Goal: Task Accomplishment & Management: Manage account settings

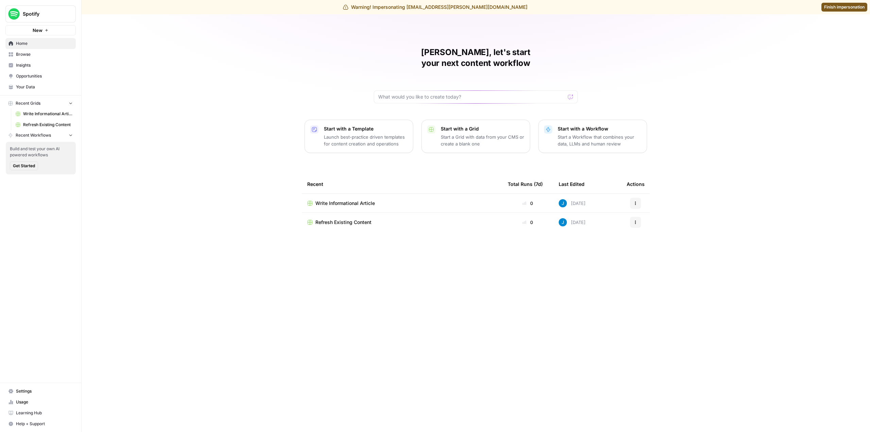
click at [53, 13] on span "Spotify" at bounding box center [43, 14] width 41 height 7
type input "ed"
click at [34, 74] on span "Edia" at bounding box center [66, 72] width 90 height 7
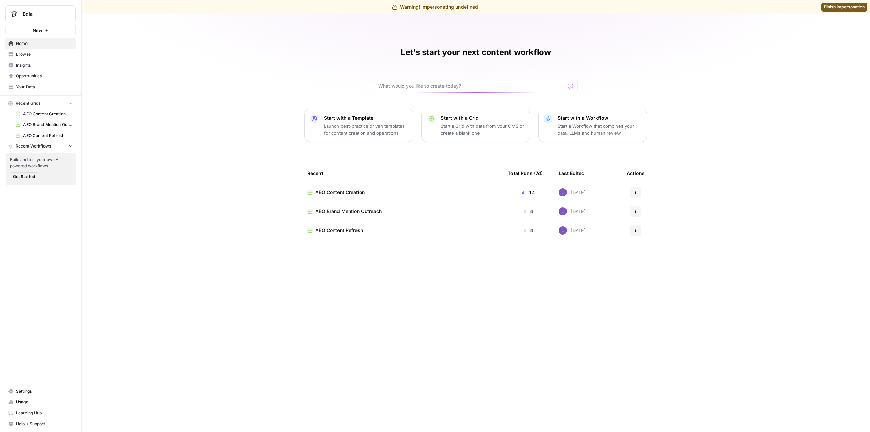
click at [37, 385] on nav "Settings Usage Learning Hub Help + Support" at bounding box center [40, 407] width 81 height 49
click at [39, 388] on link "Settings" at bounding box center [40, 391] width 70 height 11
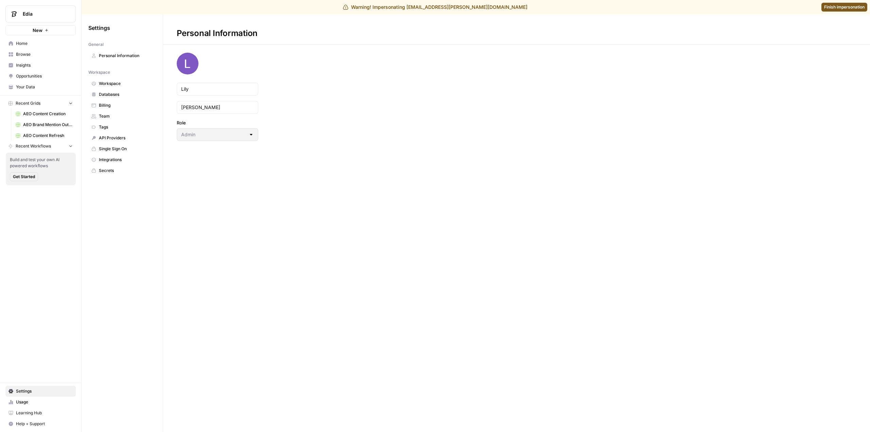
click at [122, 116] on span "Team" at bounding box center [126, 116] width 54 height 6
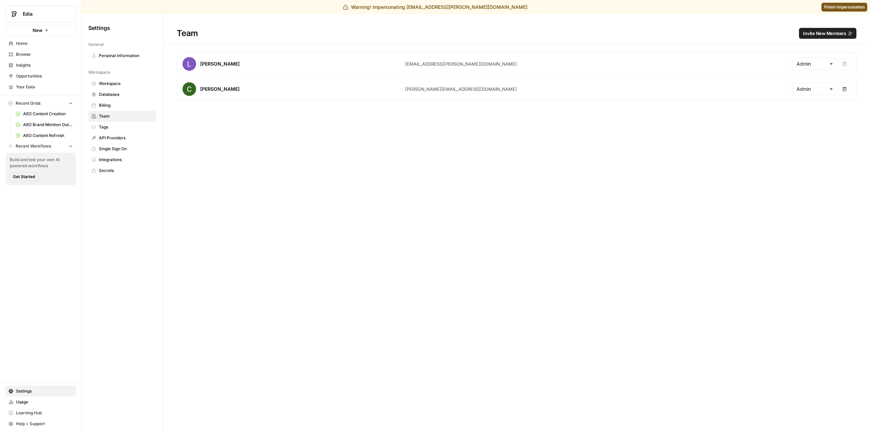
click at [129, 88] on link "Workspace" at bounding box center [122, 83] width 68 height 11
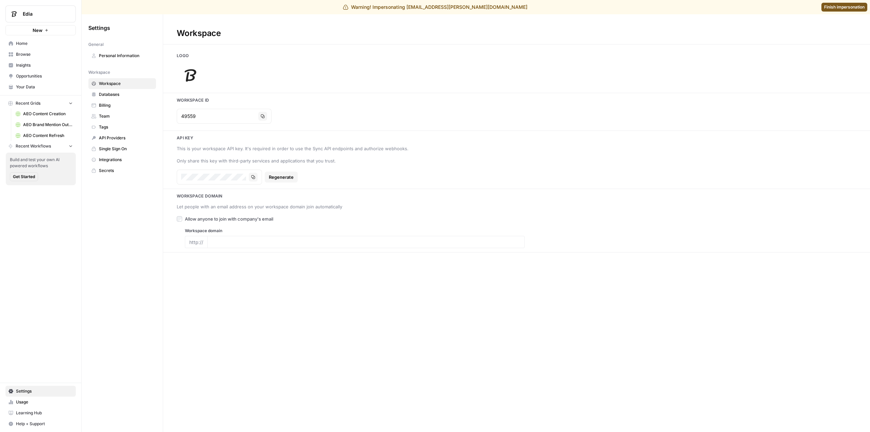
type input "https://edia.app/"
click at [196, 64] on img at bounding box center [190, 75] width 27 height 27
click at [198, 66] on icon at bounding box center [199, 65] width 5 height 5
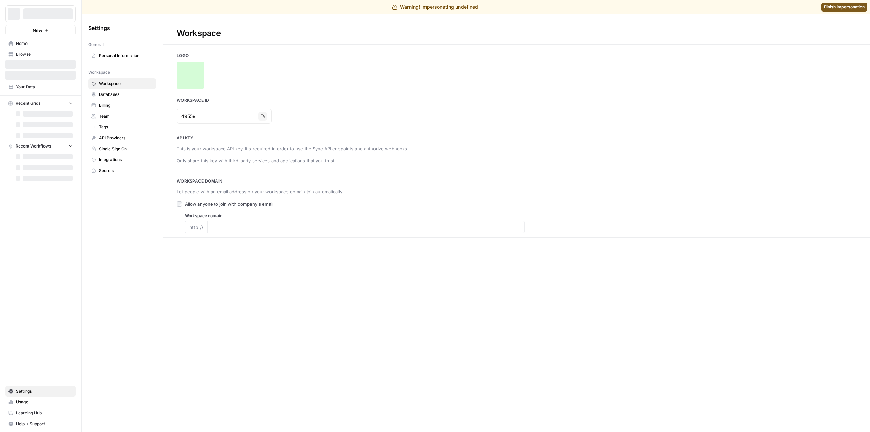
type input "https://edia.app/"
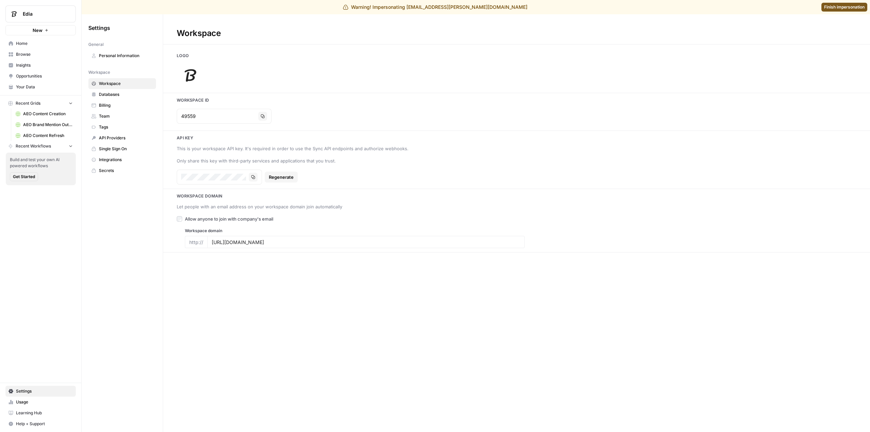
click at [46, 16] on span "Edia" at bounding box center [43, 14] width 41 height 7
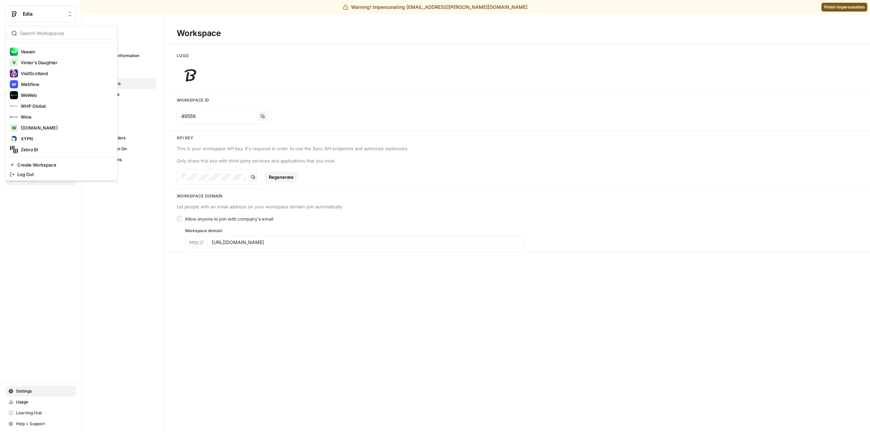
scroll to position [1240, 0]
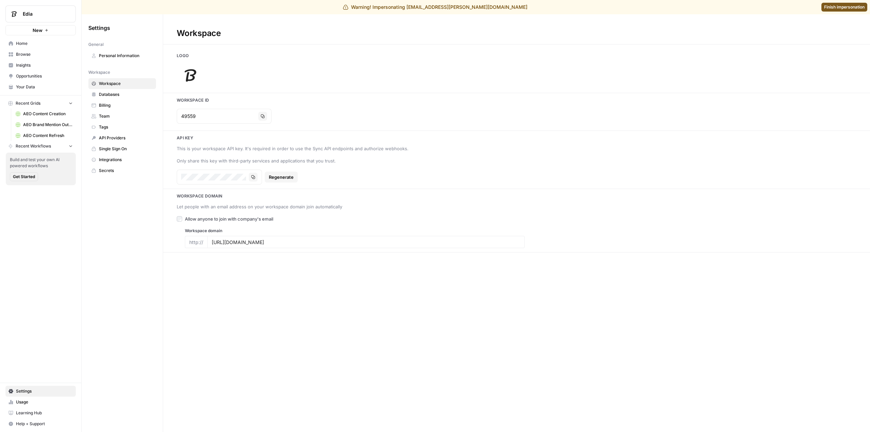
click at [270, 51] on div "Workspace Logo Workspace Id 49559 Copy Api key This is your workspace API key. …" at bounding box center [516, 223] width 707 height 418
click at [197, 66] on icon at bounding box center [199, 65] width 5 height 5
click at [269, 61] on div "Logo" at bounding box center [516, 71] width 707 height 36
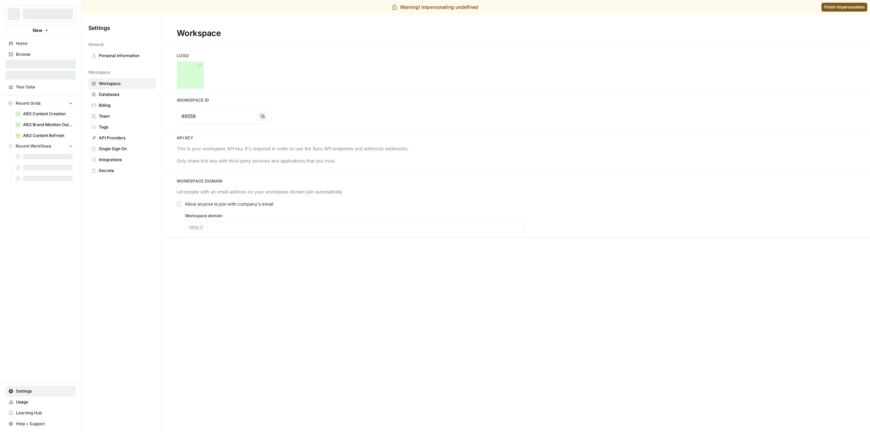
type input "[URL][DOMAIN_NAME]"
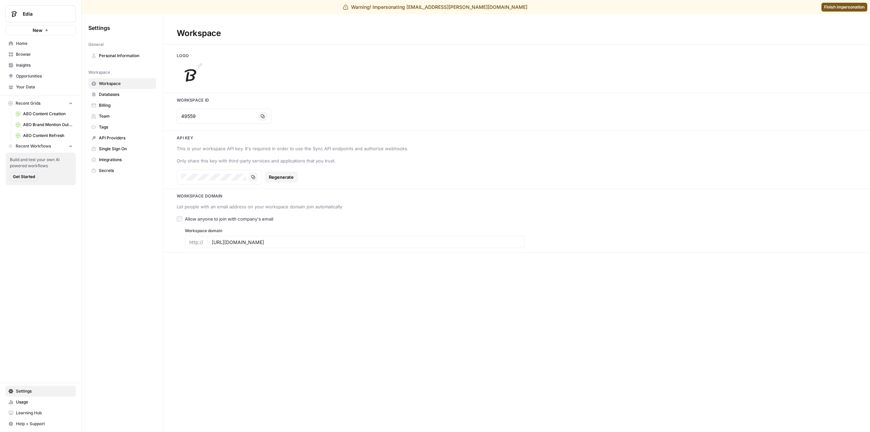
click at [199, 66] on icon at bounding box center [200, 65] width 4 height 4
click at [200, 67] on icon at bounding box center [200, 65] width 4 height 4
click at [200, 69] on img at bounding box center [190, 75] width 27 height 27
type input "https://edia.app/"
click at [199, 66] on icon at bounding box center [200, 65] width 4 height 4
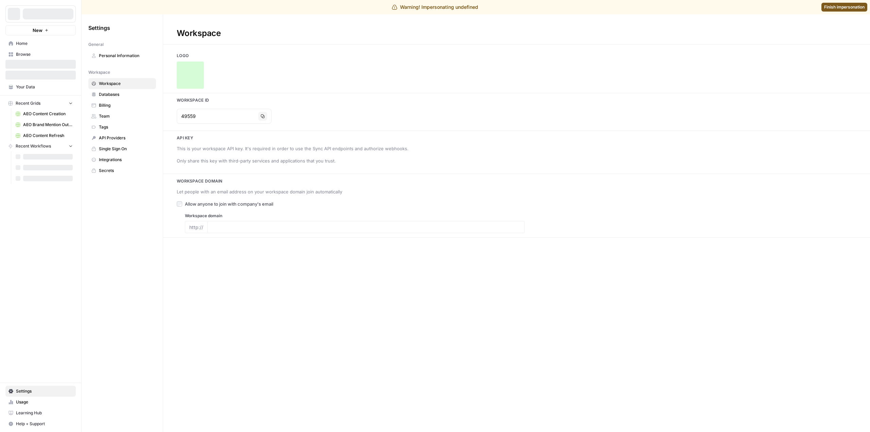
type input "[URL][DOMAIN_NAME]"
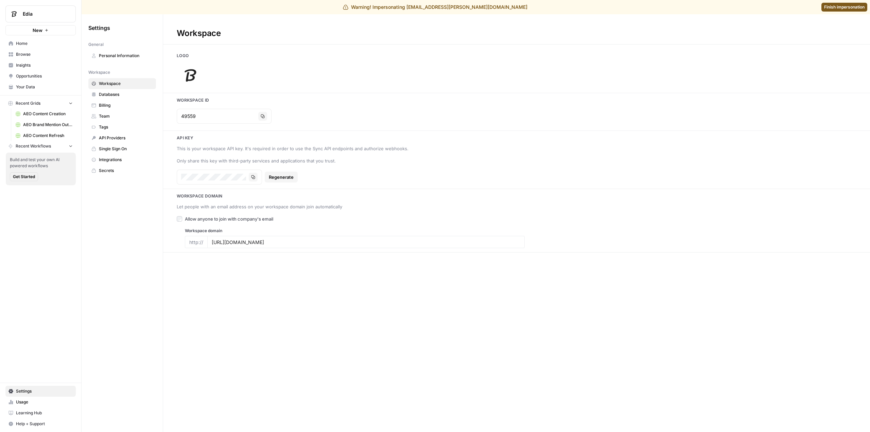
click at [848, 6] on span "Finish impersonation" at bounding box center [844, 7] width 40 height 6
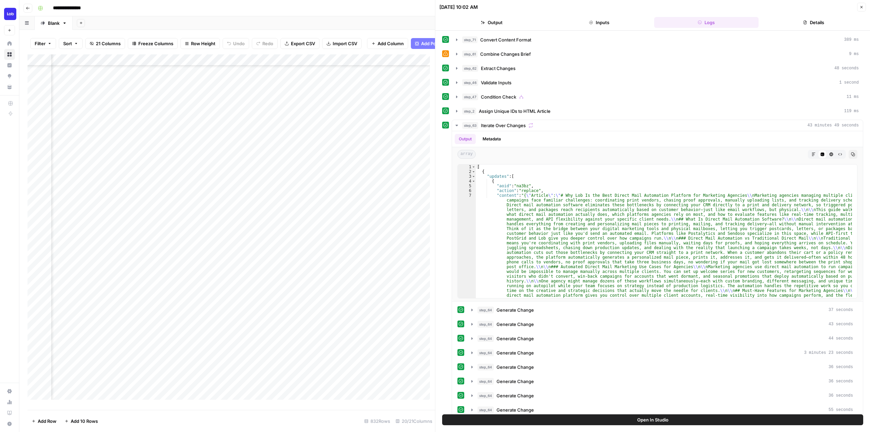
scroll to position [373, 0]
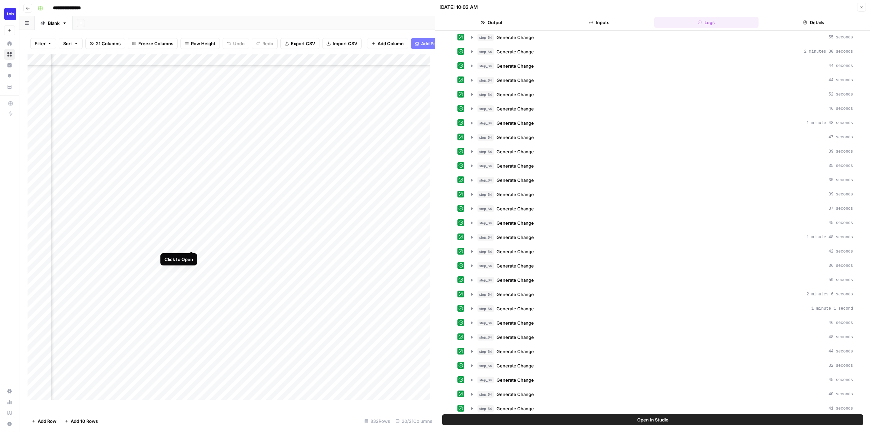
click at [192, 245] on div "Add Column" at bounding box center [232, 229] width 408 height 350
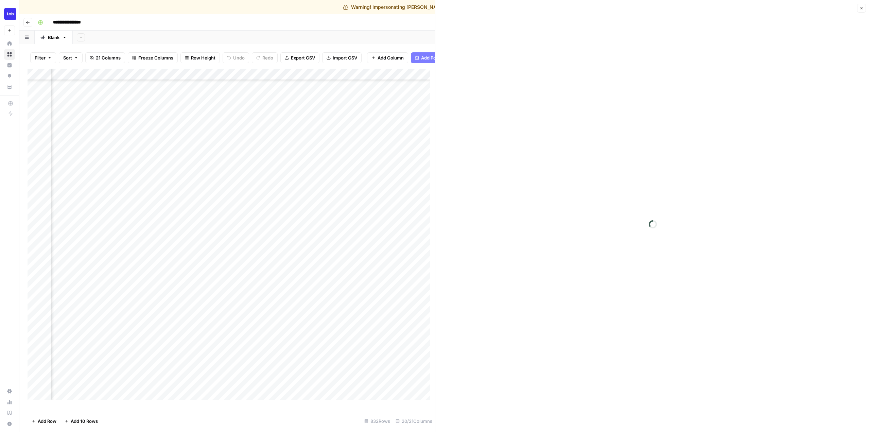
click at [419, 32] on div "Add Sheet" at bounding box center [472, 38] width 798 height 14
click at [861, 6] on icon "button" at bounding box center [862, 8] width 4 height 4
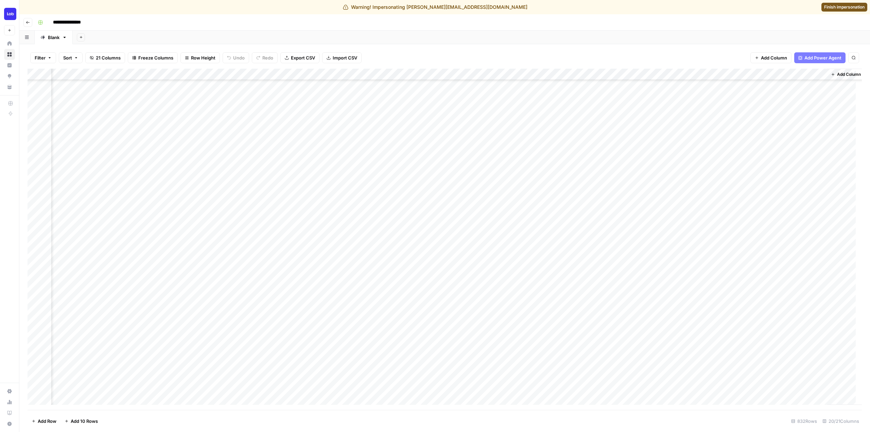
scroll to position [306, 754]
click at [262, 253] on div "Add Column" at bounding box center [445, 239] width 835 height 341
